Goal: Task Accomplishment & Management: Use online tool/utility

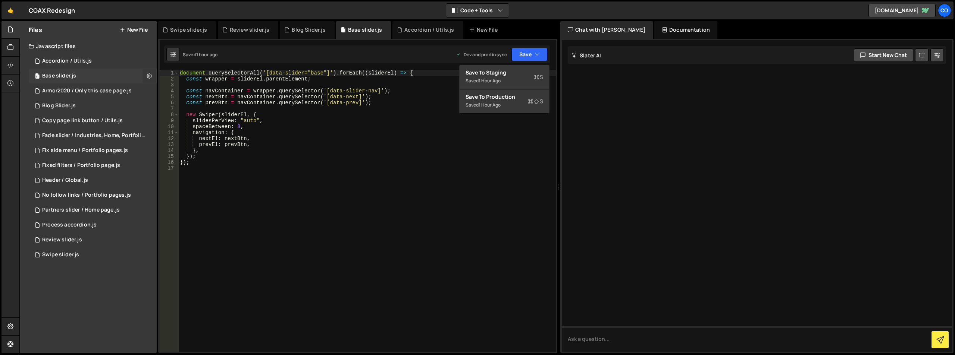
click at [150, 73] on icon at bounding box center [149, 75] width 5 height 7
type input "Base slider"
radio input "true"
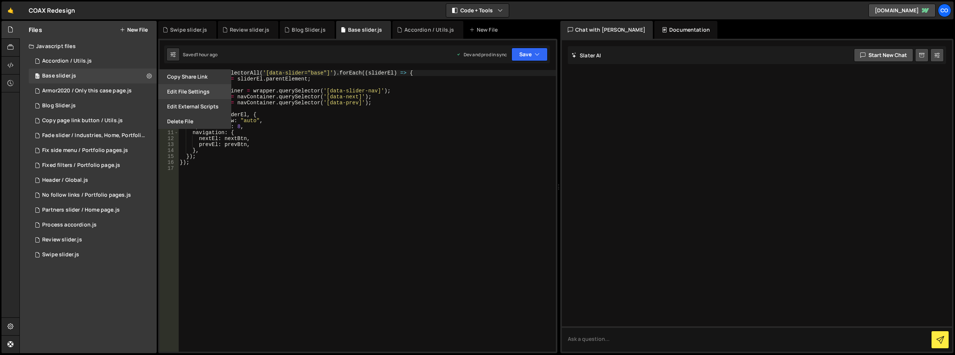
click at [179, 95] on button "Edit File Settings" at bounding box center [194, 91] width 73 height 15
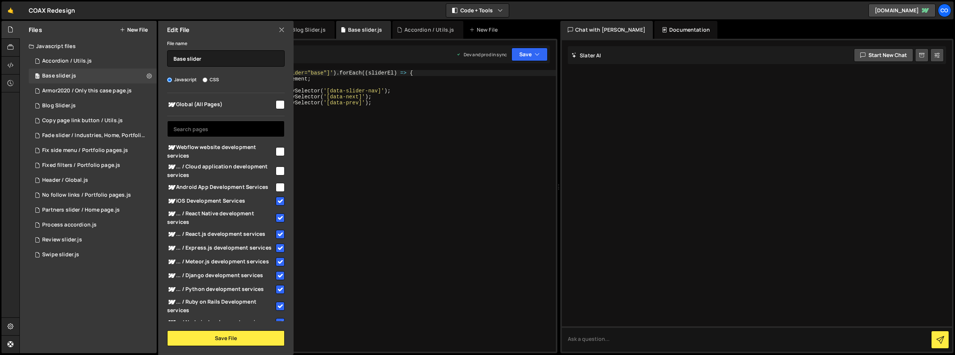
click at [216, 130] on input "text" at bounding box center [225, 129] width 117 height 16
paste input "ai-development-services"
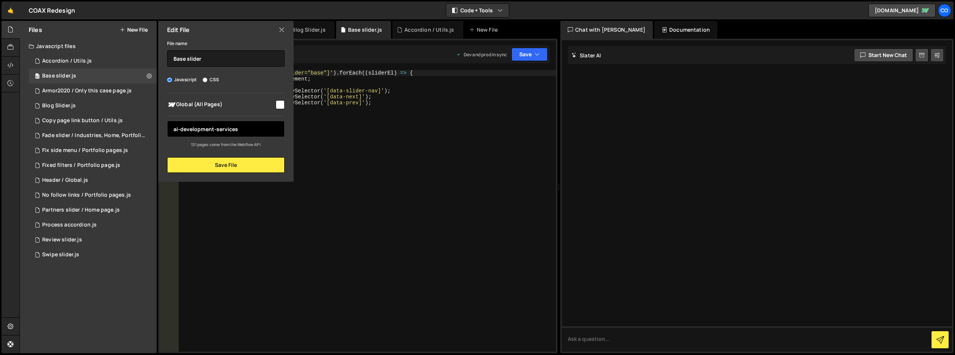
click at [180, 131] on input "ai-development-services" at bounding box center [225, 129] width 117 height 16
drag, startPoint x: 213, startPoint y: 129, endPoint x: 260, endPoint y: 126, distance: 46.7
click at [258, 127] on input "ai development-services" at bounding box center [225, 129] width 117 height 16
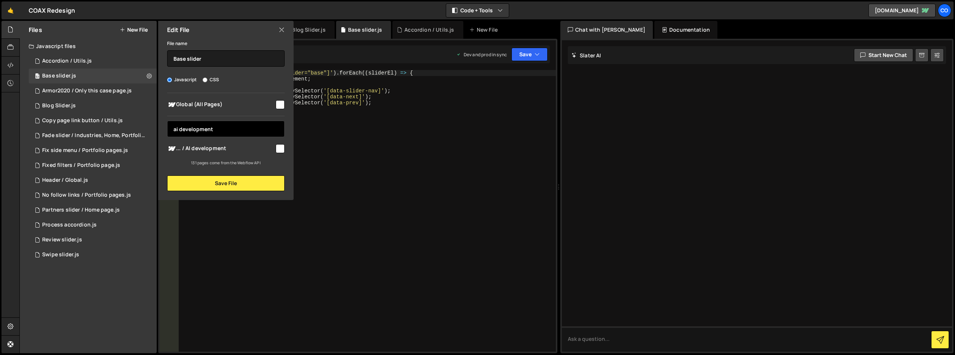
type input "ai development"
click at [283, 148] on input "checkbox" at bounding box center [280, 148] width 9 height 9
checkbox input "true"
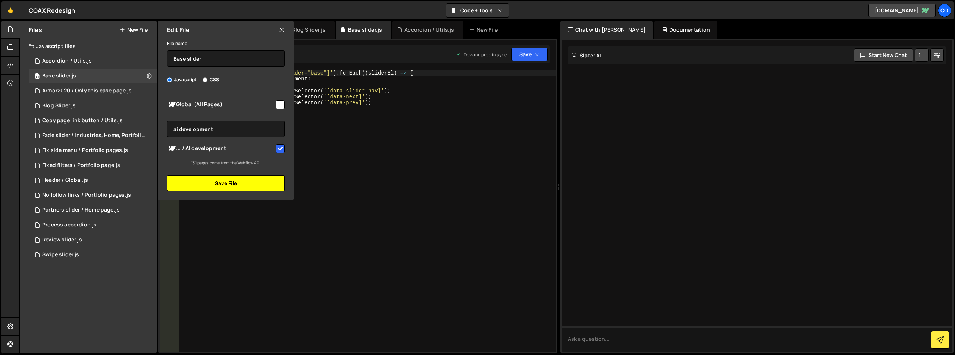
click at [267, 181] on button "Save File" at bounding box center [225, 184] width 117 height 16
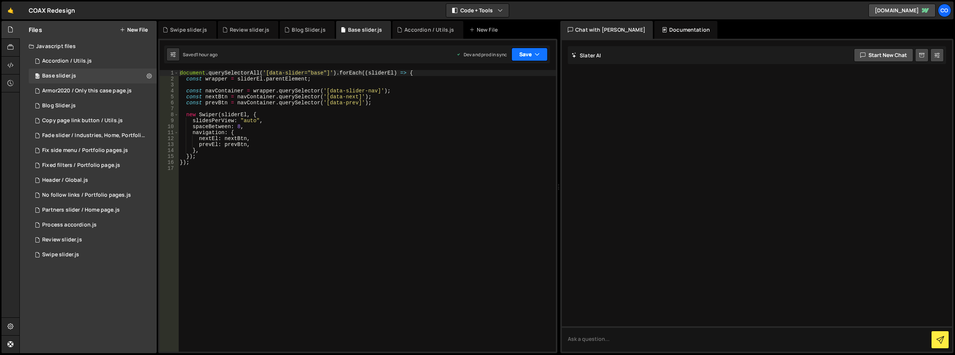
click at [521, 59] on button "Save" at bounding box center [529, 54] width 36 height 13
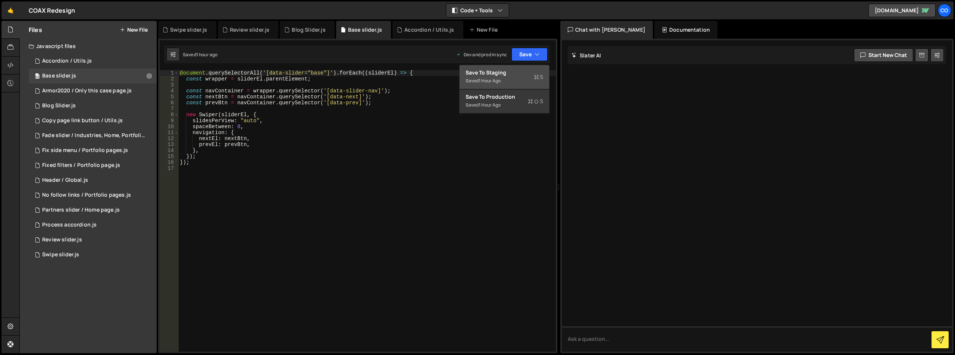
click at [525, 75] on div "Save to Staging S" at bounding box center [504, 72] width 78 height 7
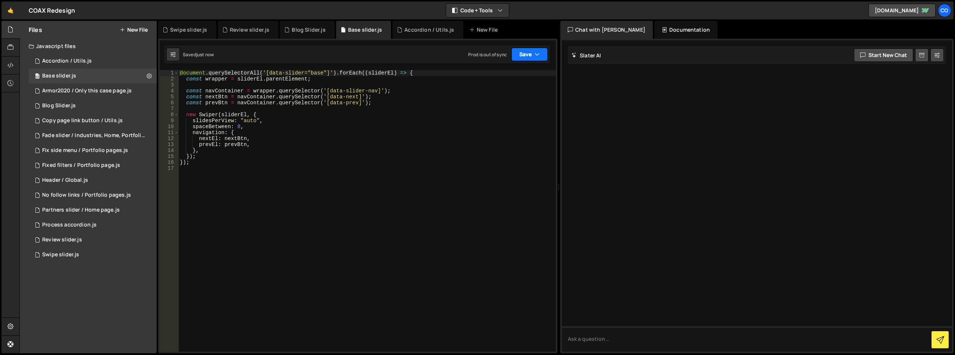
click at [531, 58] on button "Save" at bounding box center [529, 54] width 36 height 13
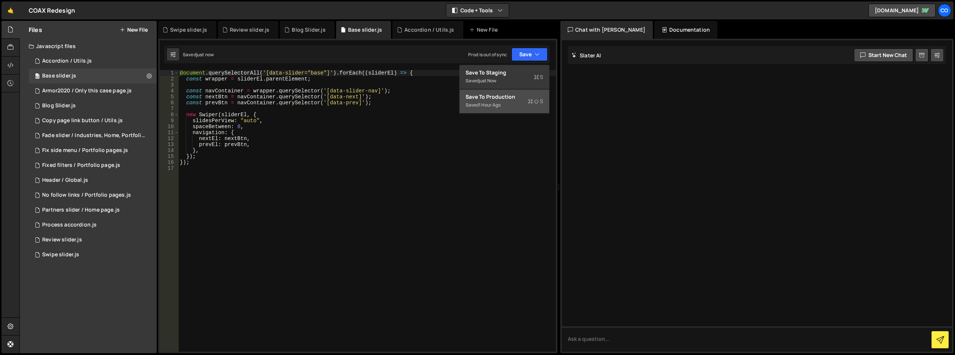
click at [512, 101] on div "Saved 1 hour ago" at bounding box center [504, 105] width 78 height 9
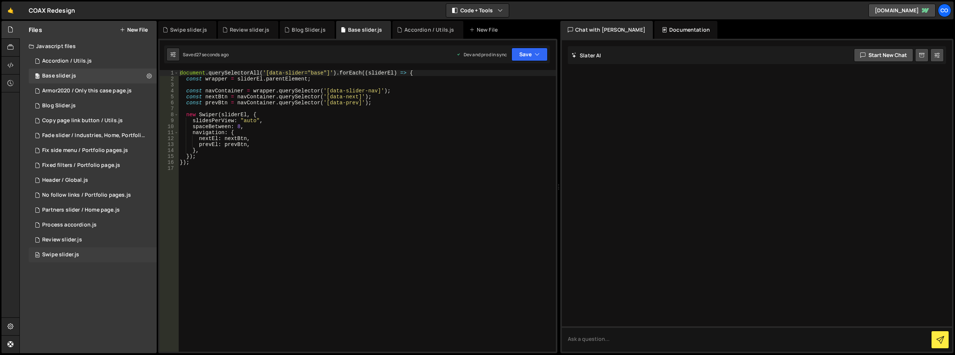
click at [145, 253] on div "95 Swipe slider.js 0" at bounding box center [93, 255] width 128 height 15
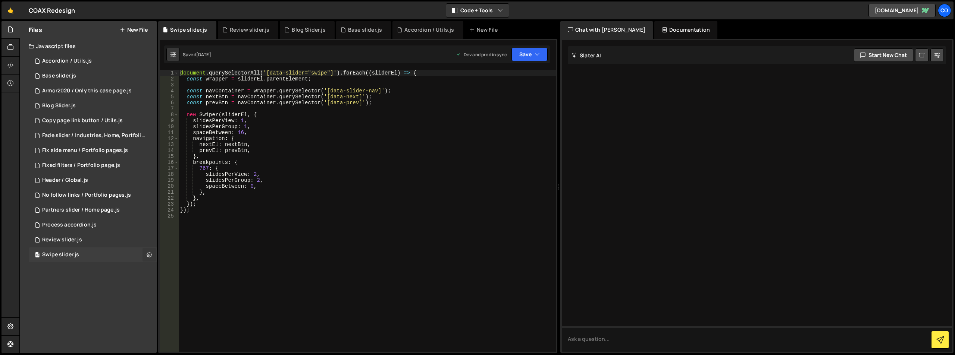
click at [151, 254] on icon at bounding box center [149, 254] width 5 height 7
type input "Swipe slider"
radio input "true"
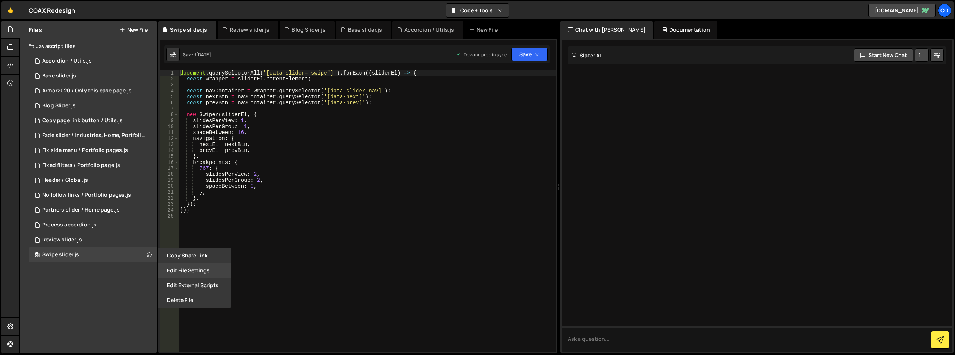
click at [173, 271] on button "Edit File Settings" at bounding box center [194, 270] width 73 height 15
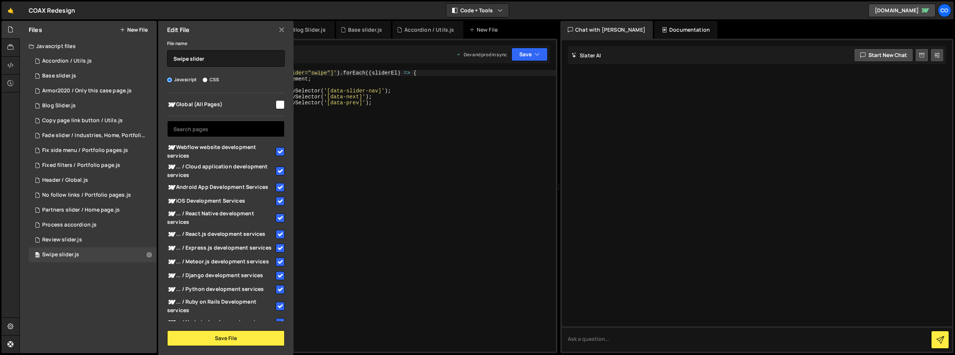
click at [213, 132] on input "text" at bounding box center [225, 129] width 117 height 16
paste input "ai-development-services"
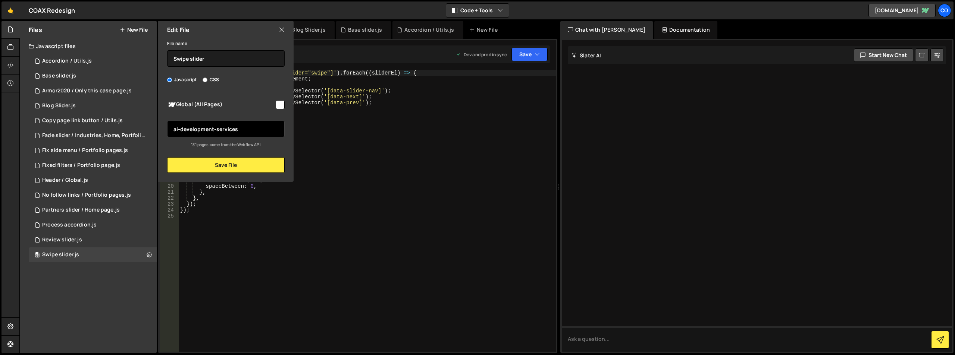
click at [180, 129] on input "ai-development-services" at bounding box center [225, 129] width 117 height 16
drag, startPoint x: 214, startPoint y: 128, endPoint x: 238, endPoint y: 126, distance: 23.6
click at [232, 127] on input "ai development-services" at bounding box center [225, 129] width 117 height 16
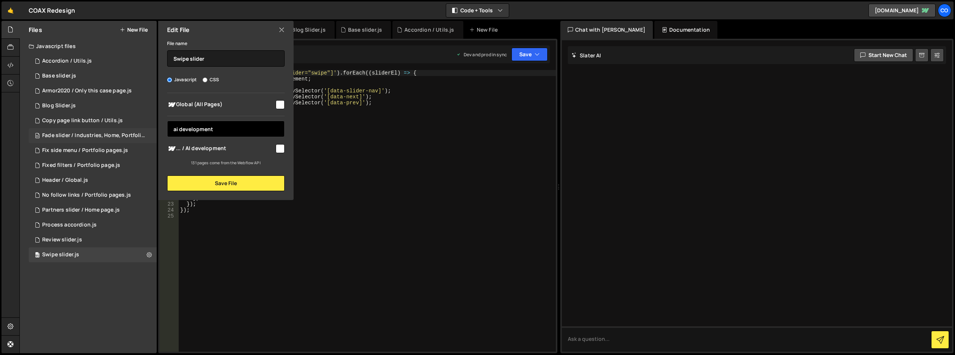
drag, startPoint x: 224, startPoint y: 129, endPoint x: 158, endPoint y: 131, distance: 66.0
click at [89, 128] on div "Files New File Javascript files 100 Accordion / Utils.js 0 52 Base slider.js 0 …" at bounding box center [88, 187] width 137 height 333
type input "ai development"
click at [281, 147] on input "checkbox" at bounding box center [280, 148] width 9 height 9
checkbox input "true"
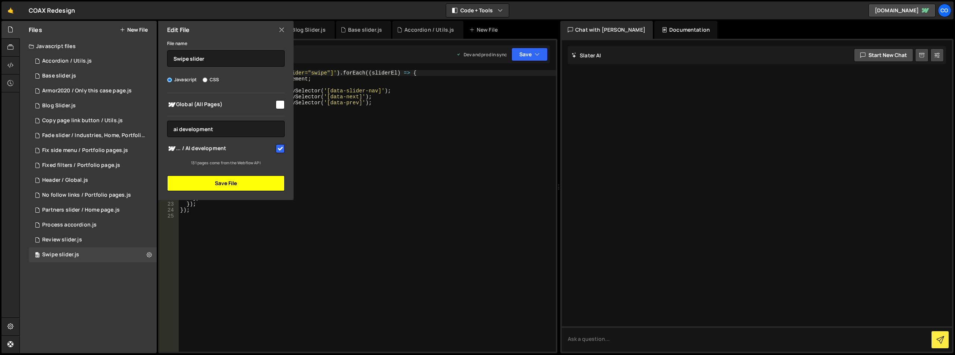
click at [260, 183] on button "Save File" at bounding box center [225, 184] width 117 height 16
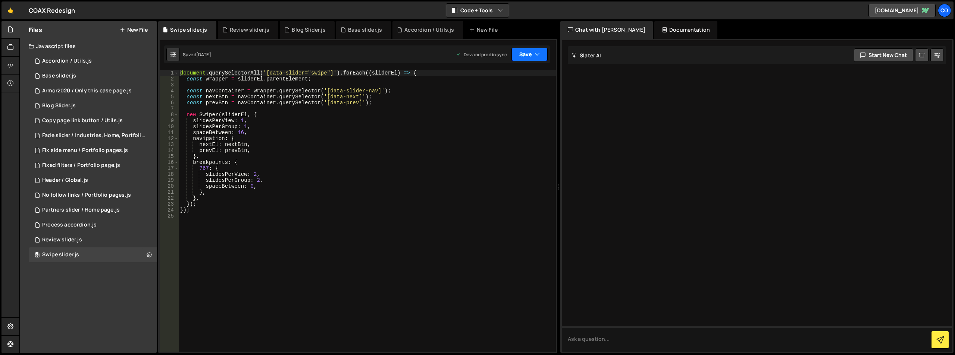
click at [529, 58] on button "Save" at bounding box center [529, 54] width 36 height 13
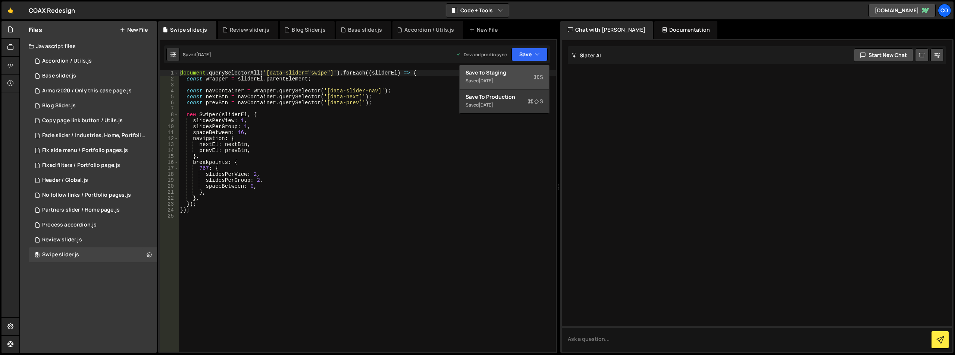
click at [518, 76] on div "Save to Staging S" at bounding box center [504, 72] width 78 height 7
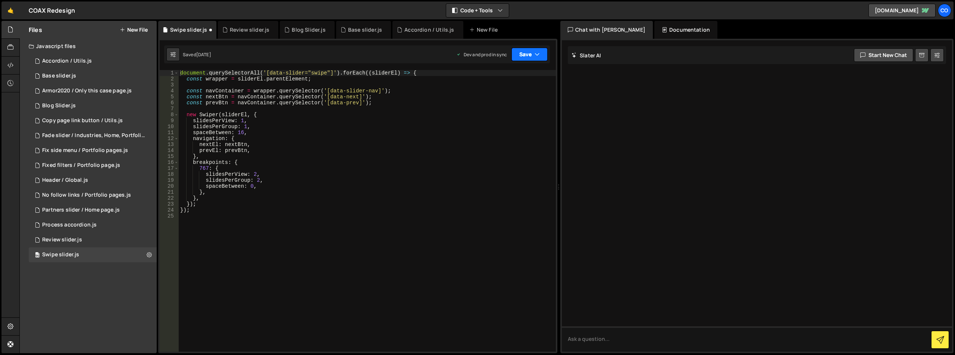
click at [528, 59] on button "Save" at bounding box center [529, 54] width 36 height 13
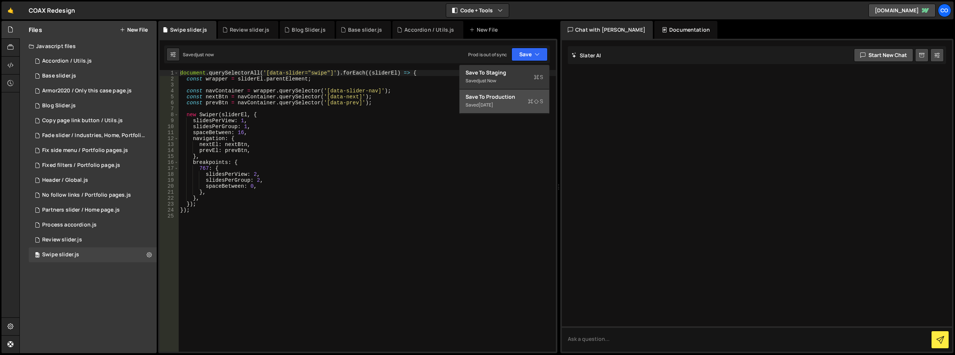
click at [519, 98] on div "Save to Production S" at bounding box center [504, 96] width 78 height 7
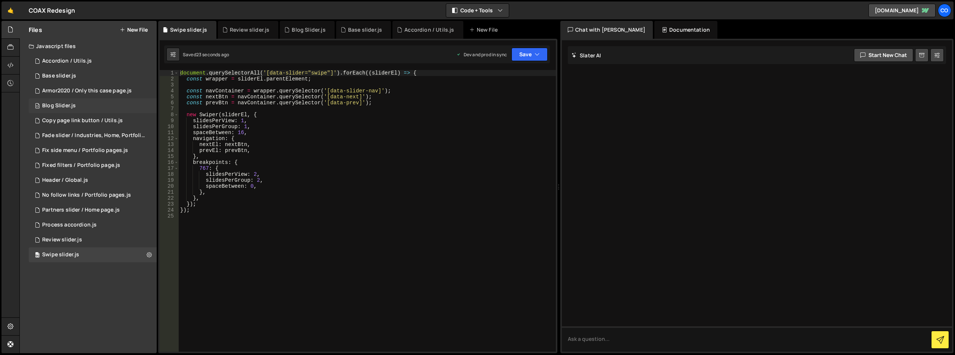
click at [145, 106] on div "73 Blog Slider.js 0" at bounding box center [93, 105] width 128 height 15
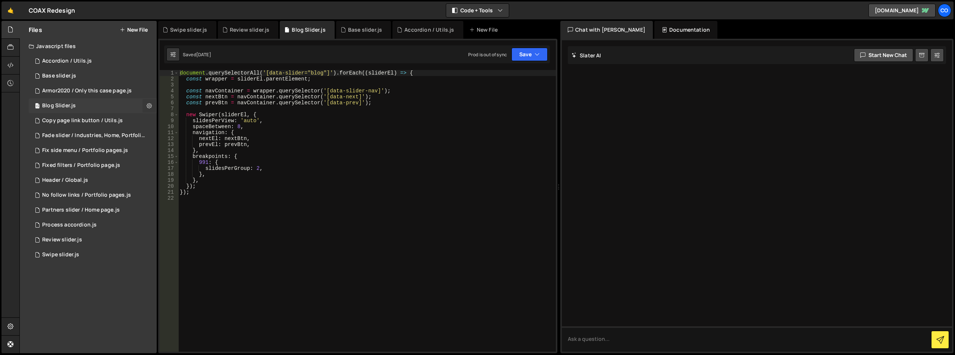
click at [148, 105] on icon at bounding box center [149, 105] width 5 height 7
type input "Blog Slider"
radio input "true"
click at [177, 126] on button "Edit File Settings" at bounding box center [194, 121] width 73 height 15
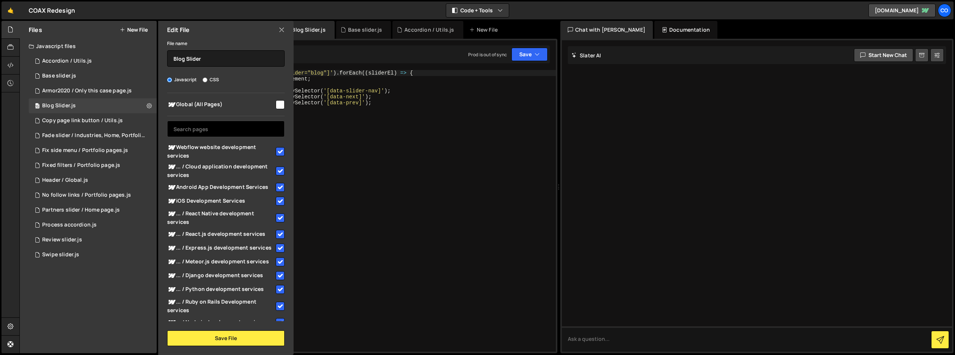
click at [229, 133] on input "text" at bounding box center [225, 129] width 117 height 16
paste input "ai development"
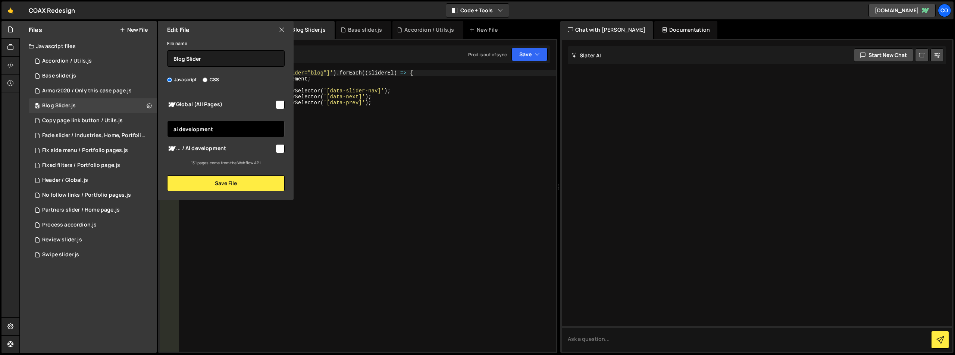
type input "ai development"
click at [280, 148] on input "checkbox" at bounding box center [280, 148] width 9 height 9
checkbox input "true"
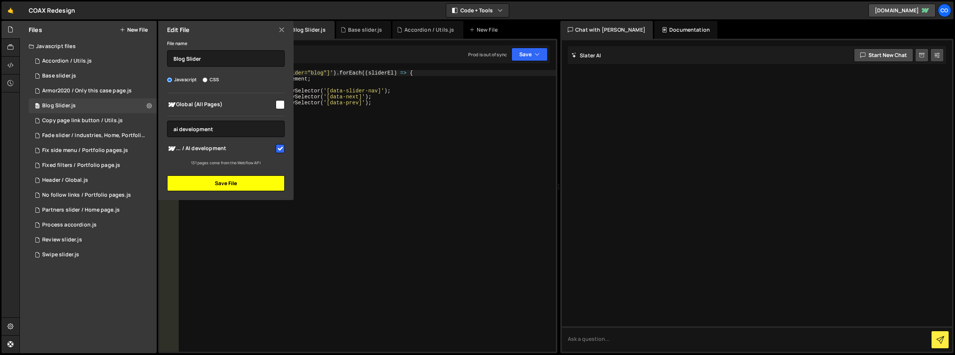
click at [258, 183] on button "Save File" at bounding box center [225, 184] width 117 height 16
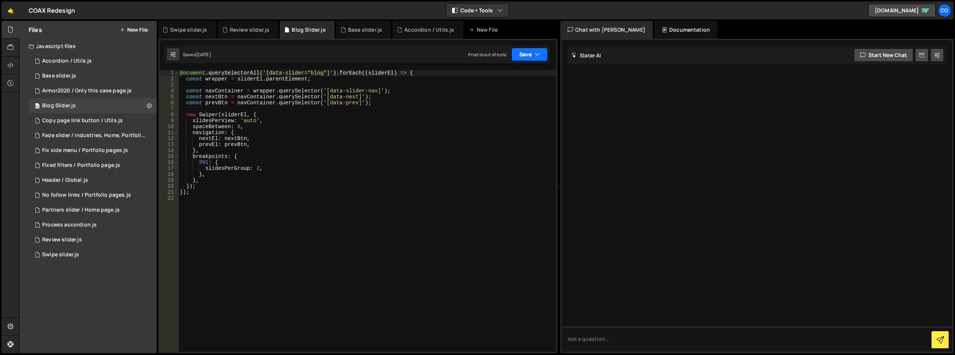
drag, startPoint x: 541, startPoint y: 54, endPoint x: 532, endPoint y: 67, distance: 15.9
click at [541, 54] on button "Save" at bounding box center [529, 54] width 36 height 13
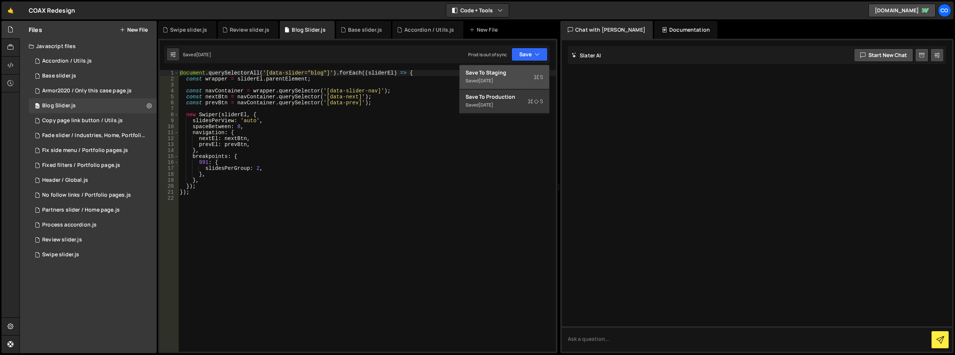
click at [529, 70] on div "Save to Staging S" at bounding box center [504, 72] width 78 height 7
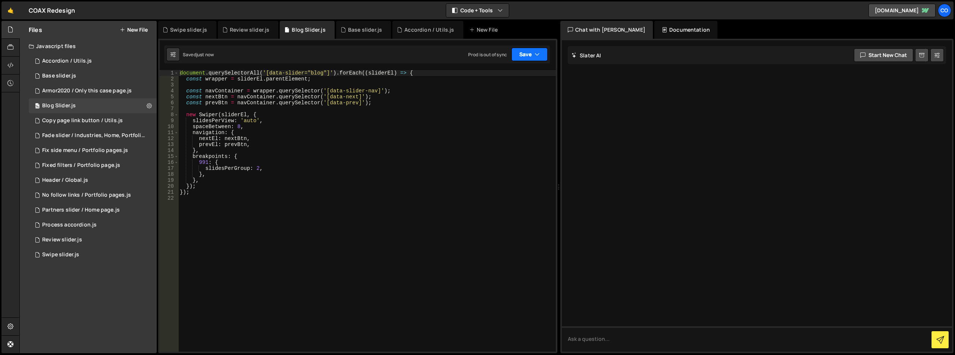
drag, startPoint x: 535, startPoint y: 53, endPoint x: 528, endPoint y: 82, distance: 30.7
click at [535, 57] on icon "button" at bounding box center [536, 54] width 5 height 7
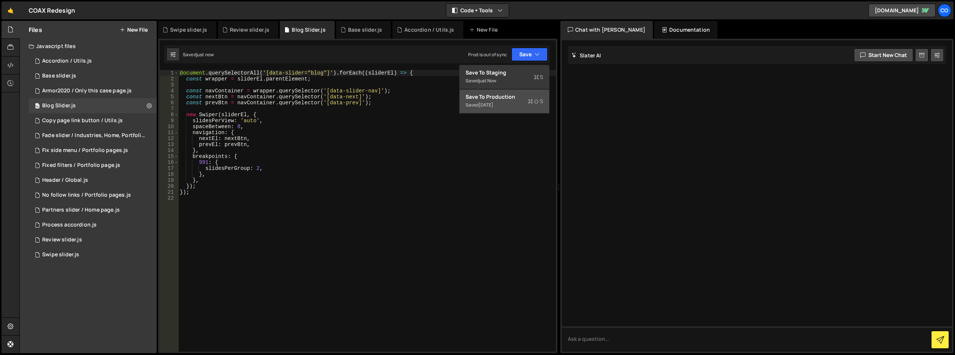
click at [521, 94] on div "Save to Production S" at bounding box center [504, 96] width 78 height 7
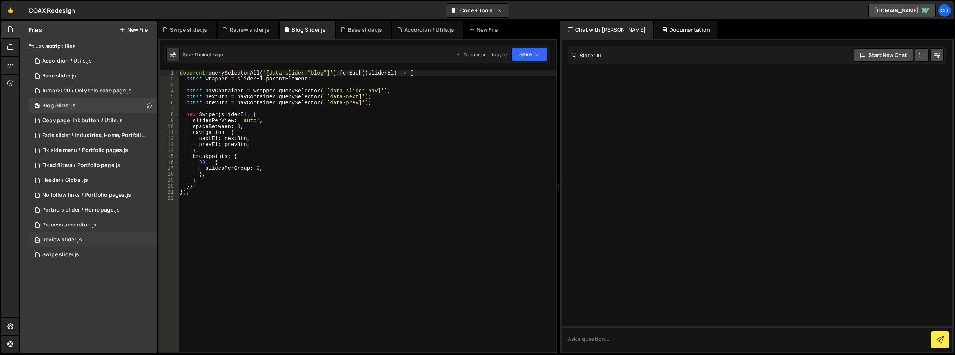
click at [135, 239] on div "76 Review slider.js 0" at bounding box center [93, 240] width 128 height 15
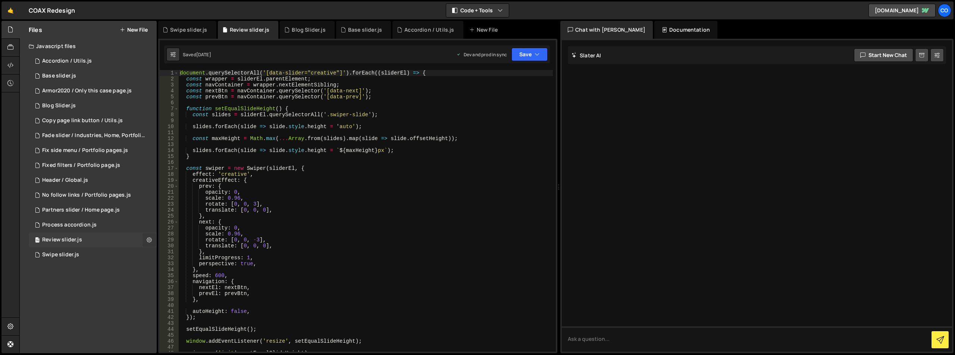
click at [148, 238] on icon at bounding box center [149, 239] width 5 height 7
click at [170, 256] on button "Edit File Settings" at bounding box center [194, 255] width 73 height 15
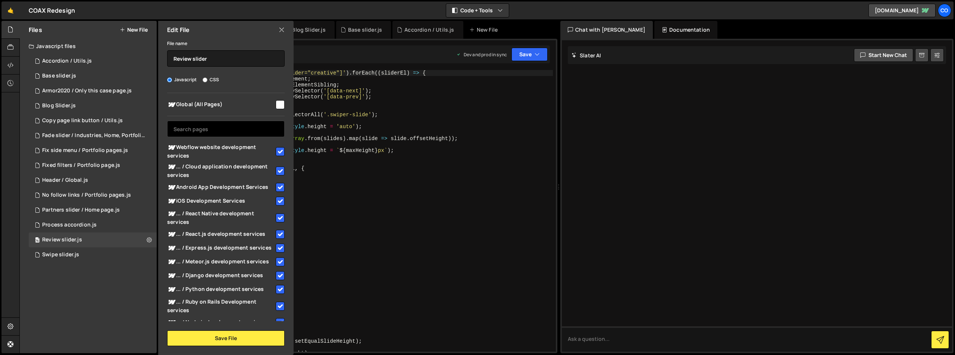
click at [254, 131] on input "text" at bounding box center [225, 129] width 117 height 16
paste input "predictive-analytics"
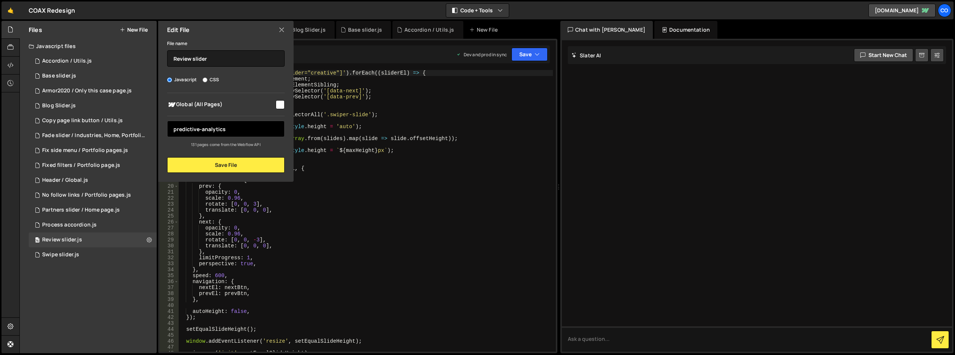
click at [201, 128] on input "predictive-analytics" at bounding box center [225, 129] width 117 height 16
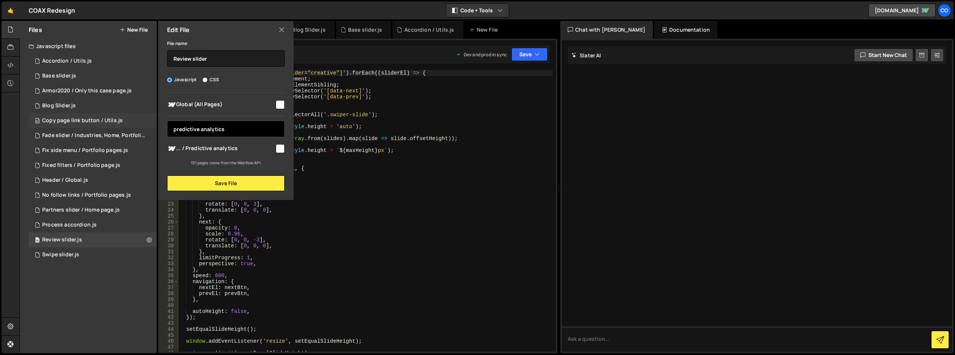
drag, startPoint x: 210, startPoint y: 129, endPoint x: 123, endPoint y: 128, distance: 86.5
click at [123, 128] on div "Files New File Javascript files 100 Accordion / Utils.js 0 52 Base slider.js 0 …" at bounding box center [88, 187] width 137 height 333
type input "predictive analytics"
click at [282, 149] on input "checkbox" at bounding box center [280, 148] width 9 height 9
checkbox input "true"
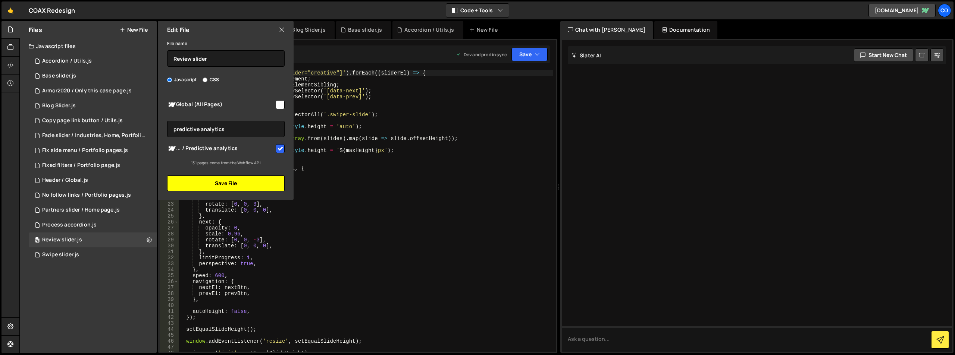
click at [262, 182] on button "Save File" at bounding box center [225, 184] width 117 height 16
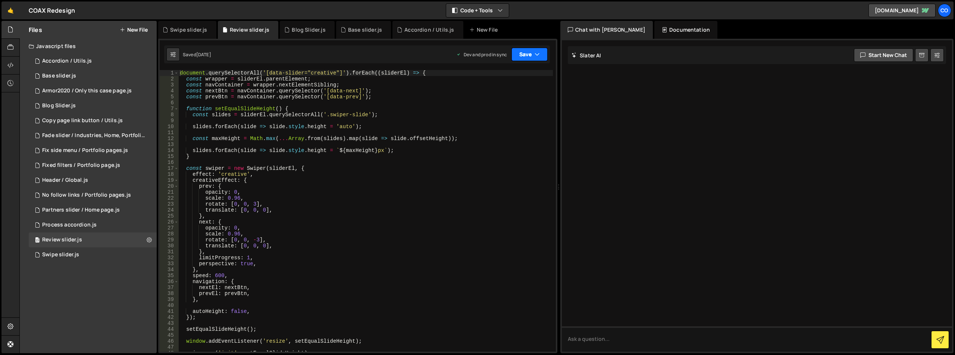
click at [534, 57] on button "Save" at bounding box center [529, 54] width 36 height 13
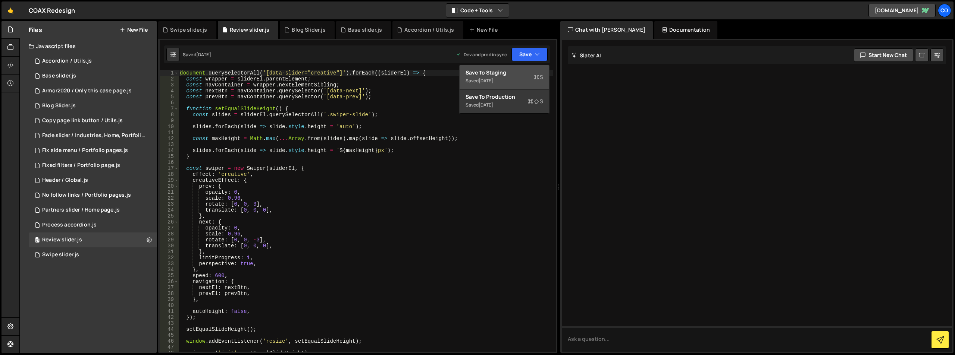
click at [524, 75] on div "Save to Staging S" at bounding box center [504, 72] width 78 height 7
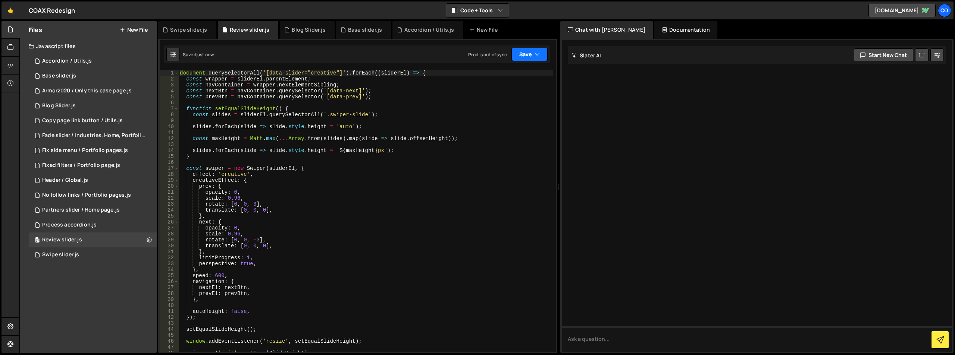
click at [528, 58] on button "Save" at bounding box center [529, 54] width 36 height 13
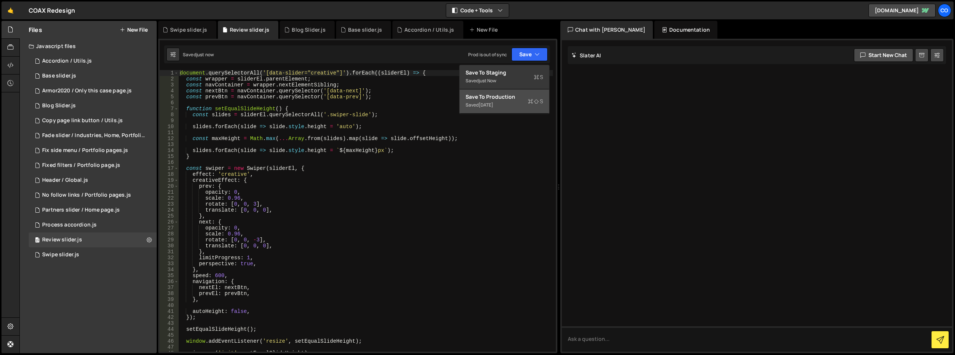
click at [514, 100] on div "Save to Production S" at bounding box center [504, 96] width 78 height 7
